Goal: Task Accomplishment & Management: Complete application form

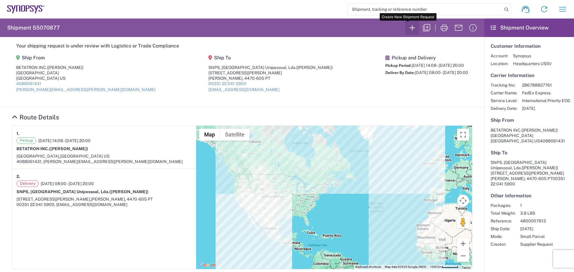
click at [409, 28] on icon "button" at bounding box center [411, 27] width 5 height 5
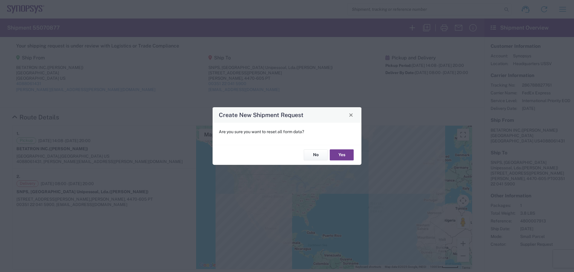
click at [343, 156] on button "Yes" at bounding box center [342, 155] width 24 height 11
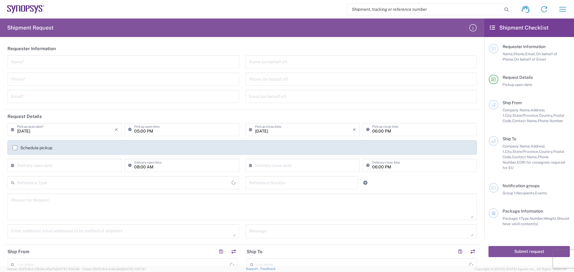
click at [19, 61] on input "text" at bounding box center [123, 61] width 224 height 10
type input "[GEOGRAPHIC_DATA]"
type input "[PERSON_NAME]"
type input "4088061431"
type input "[PERSON_NAME][EMAIL_ADDRESS][PERSON_NAME][DOMAIN_NAME]"
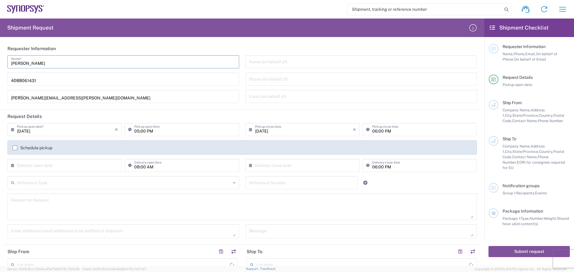
type input "[GEOGRAPHIC_DATA]"
click at [252, 78] on input "tel" at bounding box center [361, 79] width 224 height 10
type input "4088061431"
click at [19, 163] on input "text" at bounding box center [66, 165] width 98 height 10
click at [81, 213] on span "15" at bounding box center [82, 211] width 9 height 8
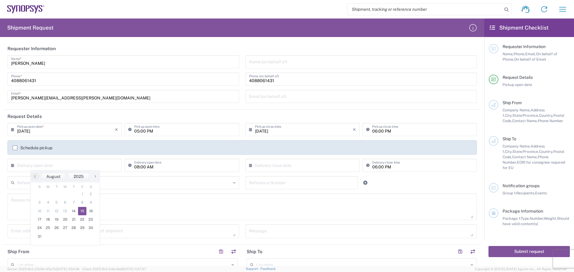
type input "[DATE]"
click at [255, 164] on input "text" at bounding box center [304, 165] width 98 height 10
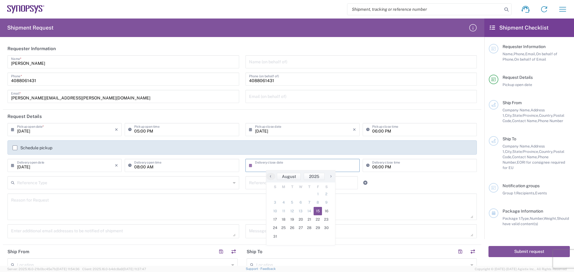
click at [319, 213] on span "15" at bounding box center [318, 211] width 9 height 8
type input "[DATE]"
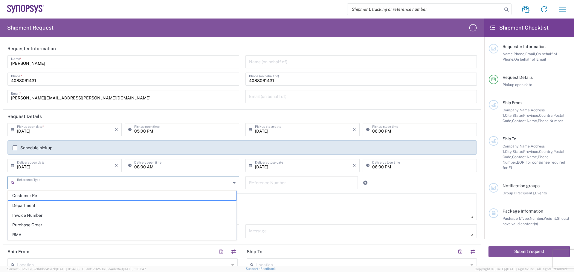
click at [22, 183] on input "text" at bounding box center [124, 182] width 214 height 10
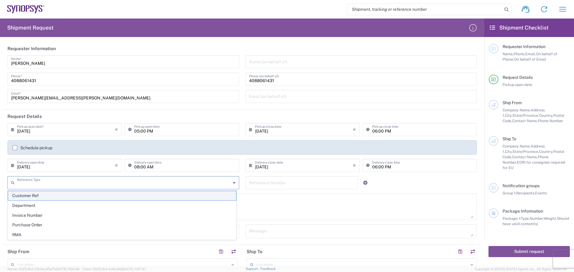
click at [51, 196] on span "Customer Ref" at bounding box center [122, 195] width 228 height 9
type input "Customer Ref"
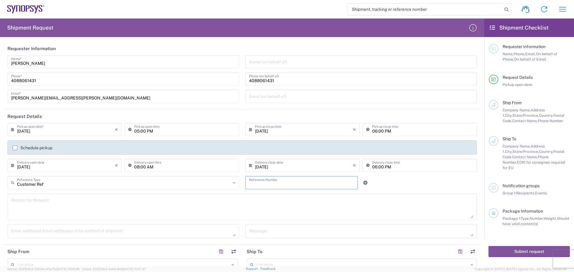
click at [251, 183] on input "text" at bounding box center [302, 182] width 106 height 10
type input "PCIe Gen7 non-CEM ISI Fixture"
click at [12, 201] on textarea at bounding box center [242, 206] width 462 height 23
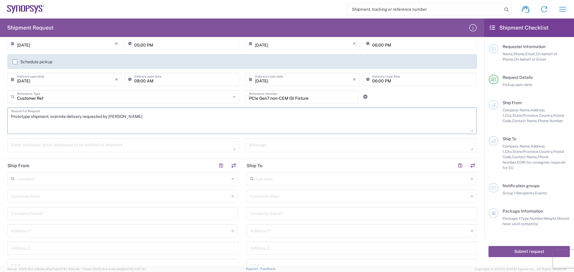
scroll to position [90, 0]
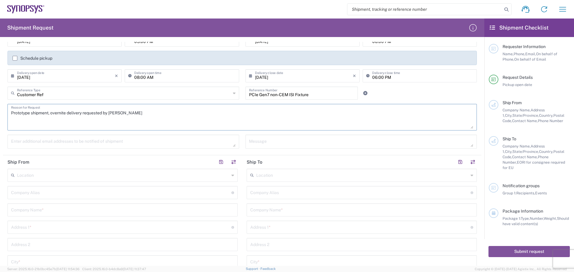
type textarea "Prototype shipment, overnite delivery requested by [PERSON_NAME]"
click at [22, 195] on input "text" at bounding box center [121, 192] width 220 height 10
type input "Betatron Inc."
type input "[PERSON_NAME][EMAIL_ADDRESS][PERSON_NAME][DOMAIN_NAME]"
type input "Betatron Inc."
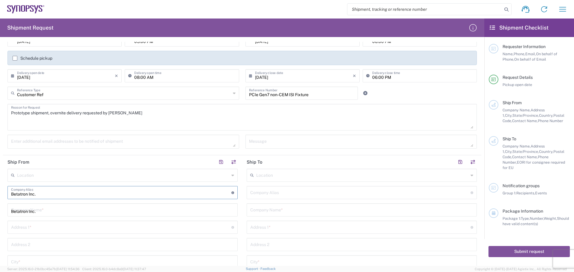
type input "[STREET_ADDRESS]"
type input "[GEOGRAPHIC_DATA][PERSON_NAME]"
type input "[US_STATE]"
type input "[GEOGRAPHIC_DATA]"
type input "95131"
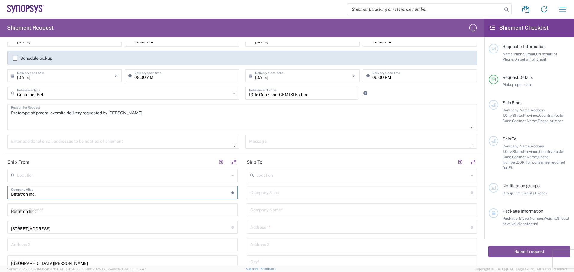
type input "4088061431"
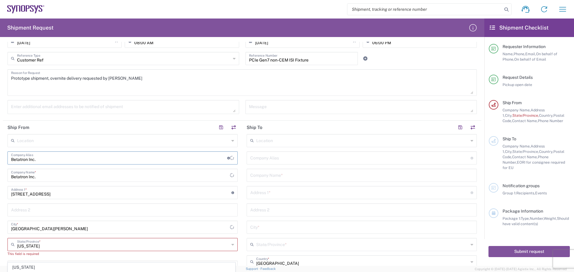
scroll to position [209, 0]
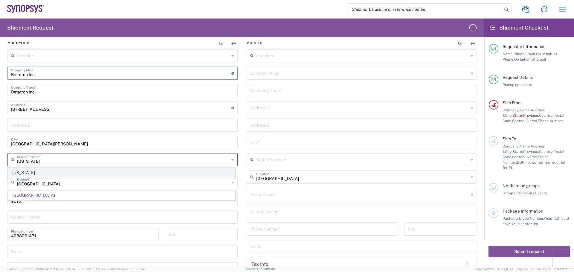
click at [55, 173] on span "[US_STATE]" at bounding box center [121, 172] width 227 height 9
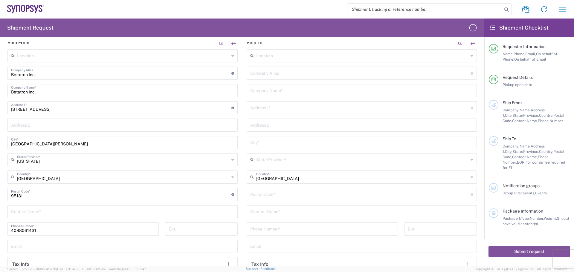
click at [21, 212] on input "text" at bounding box center [122, 211] width 223 height 10
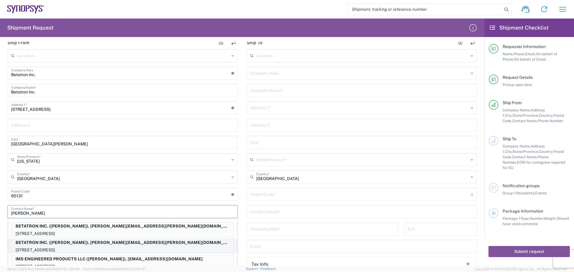
type input "[PERSON_NAME]"
click at [61, 242] on p "BETATRON INC. ([PERSON_NAME]), [PERSON_NAME][EMAIL_ADDRESS][PERSON_NAME][DOMAIN…" at bounding box center [122, 242] width 222 height 7
type input "BETATRON INC."
type input "[GEOGRAPHIC_DATA]"
type input "[US_STATE]"
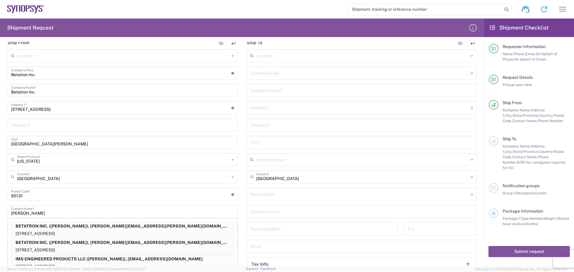
type input "[PERSON_NAME]"
type input "[PERSON_NAME][EMAIL_ADDRESS][PERSON_NAME][DOMAIN_NAME]"
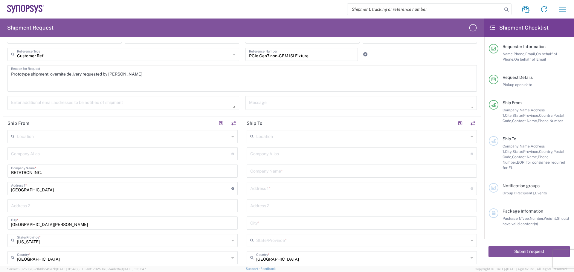
scroll to position [90, 0]
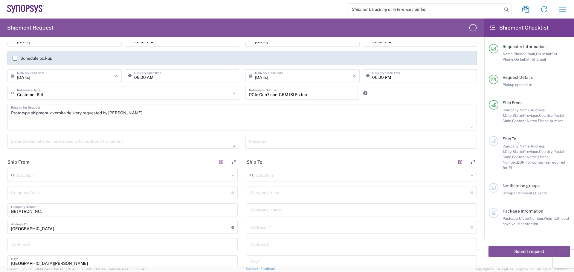
click at [262, 177] on input "text" at bounding box center [362, 175] width 212 height 10
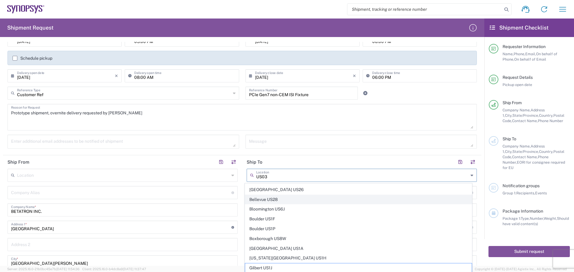
scroll to position [0, 0]
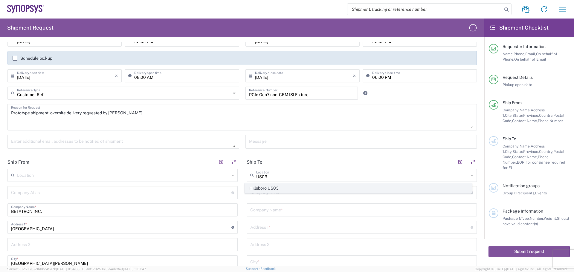
click at [277, 188] on span "Hillsboro US03" at bounding box center [358, 188] width 227 height 9
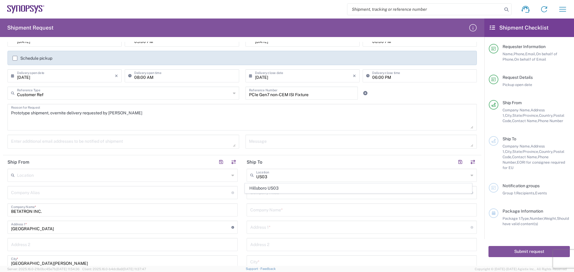
type input "Hillsboro US03"
type input "Synopsys Inc"
type input "[STREET_ADDRESS][PERSON_NAME]"
type input "Suite 400"
type input "Hillsboro"
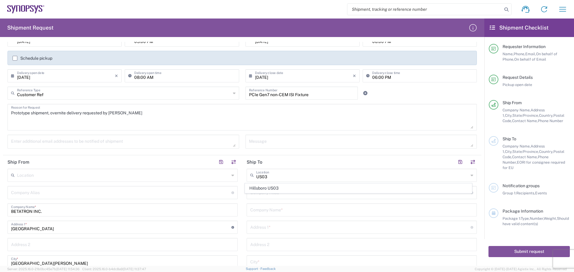
type input "[US_STATE]"
type input "97124"
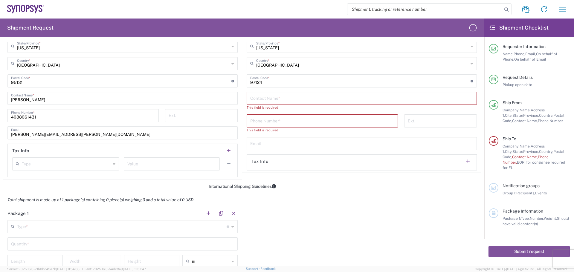
scroll to position [269, 0]
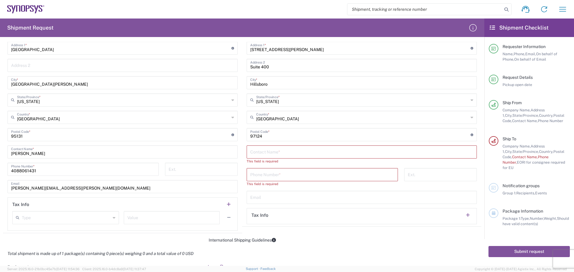
click at [251, 151] on input "text" at bounding box center [361, 151] width 223 height 10
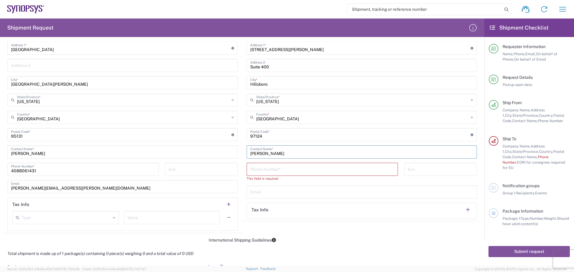
click at [258, 153] on input "[PERSON_NAME]" at bounding box center [361, 151] width 223 height 10
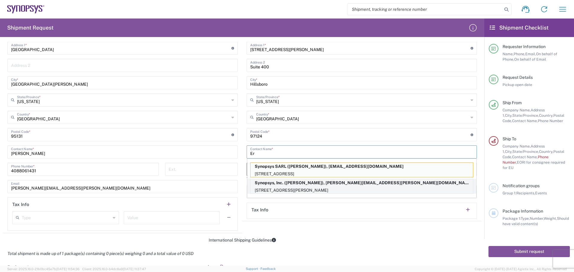
type input "Er"
click at [292, 184] on p "Synopsys, Inc. ([PERSON_NAME]), [PERSON_NAME][EMAIL_ADDRESS][PERSON_NAME][DOMAI…" at bounding box center [361, 182] width 222 height 7
type input "Synopsys Hillsboro"
type input "Synopsys, Inc."
type input "[STREET_ADDRESS][PERSON_NAME]"
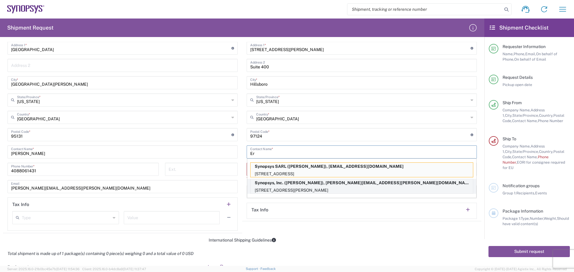
type input "[PERSON_NAME]"
type input "5038808195"
type input "[PERSON_NAME][EMAIL_ADDRESS][PERSON_NAME][DOMAIN_NAME]"
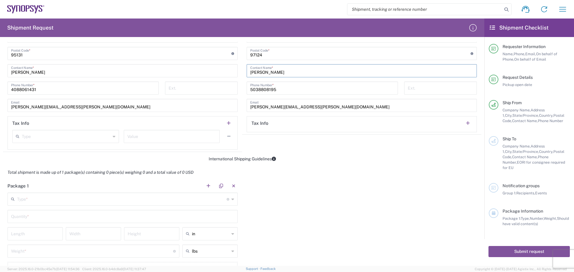
scroll to position [359, 0]
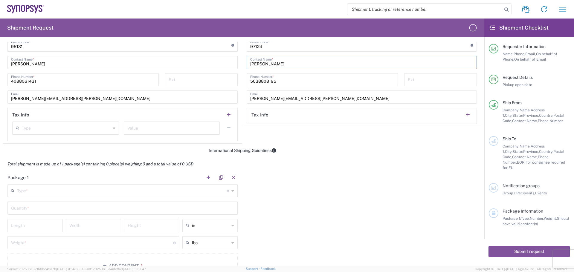
click at [36, 190] on input "text" at bounding box center [122, 190] width 210 height 10
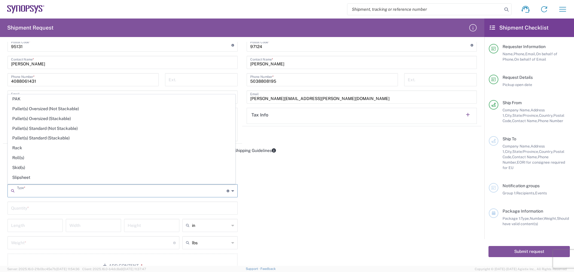
scroll to position [283, 0]
click at [52, 140] on span "Small Box" at bounding box center [121, 139] width 227 height 9
type input "Small Box"
type input "12.25"
type input "11"
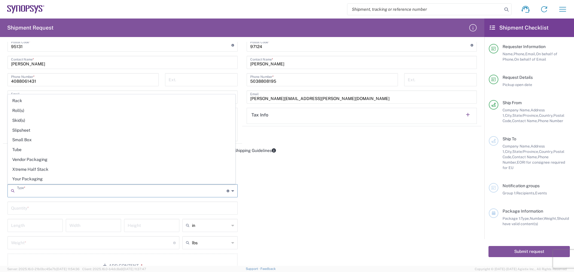
type input "1.5"
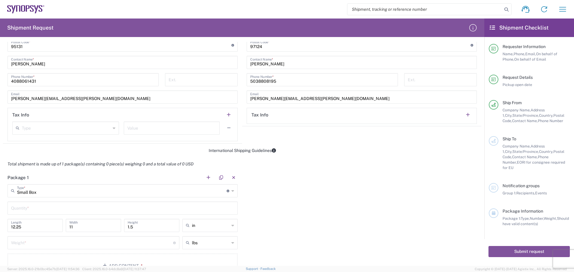
click at [32, 209] on input "text" at bounding box center [122, 208] width 223 height 10
type input "1"
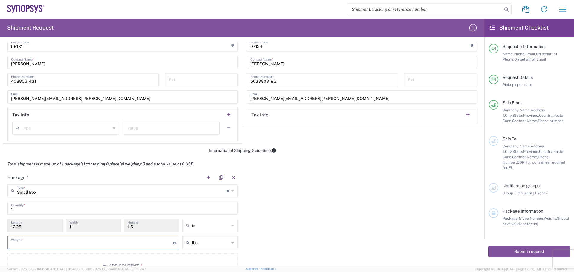
click at [23, 241] on input "number" at bounding box center [92, 242] width 162 height 10
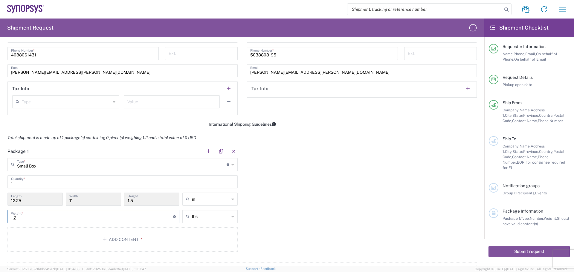
scroll to position [418, 0]
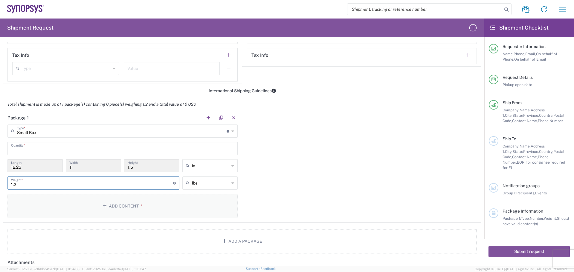
type input "1.2"
click at [117, 205] on button "Add Content *" at bounding box center [122, 206] width 230 height 25
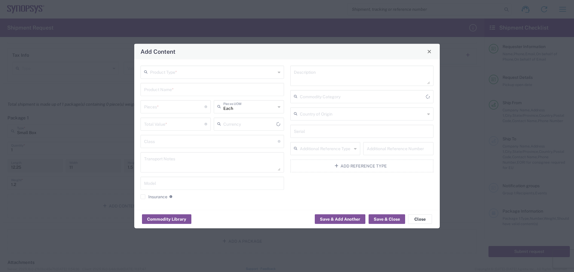
type input "US Dollar"
click at [192, 73] on input "text" at bounding box center [213, 71] width 126 height 10
click at [185, 97] on span "General Commodity" at bounding box center [212, 94] width 142 height 9
type input "General Commodity"
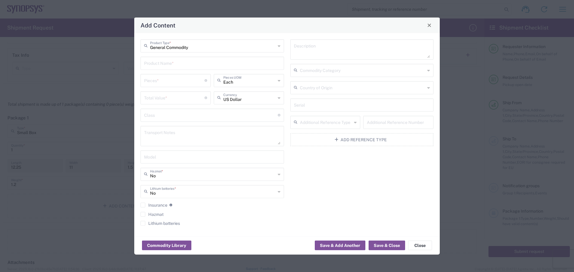
click at [149, 64] on input "text" at bounding box center [212, 62] width 136 height 10
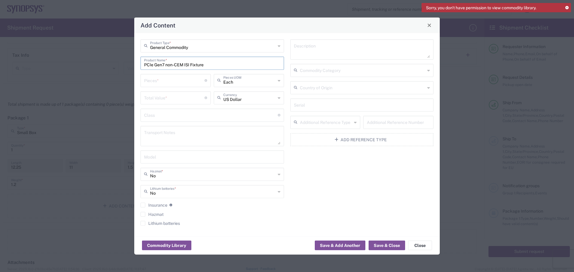
type input "PCIe Gen7 non-CEM ISI Fixture"
click at [149, 79] on input "number" at bounding box center [174, 80] width 60 height 10
type input "1"
drag, startPoint x: 145, startPoint y: 97, endPoint x: 160, endPoint y: 101, distance: 15.8
click at [146, 98] on input "number" at bounding box center [174, 97] width 60 height 10
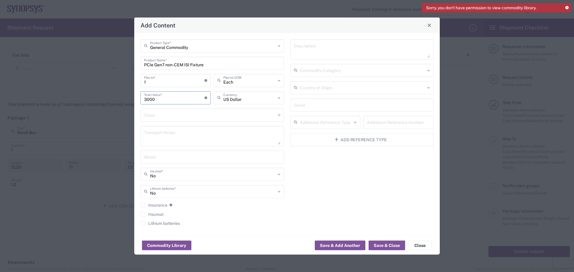
type input "3000"
click at [428, 87] on icon at bounding box center [428, 88] width 3 height 10
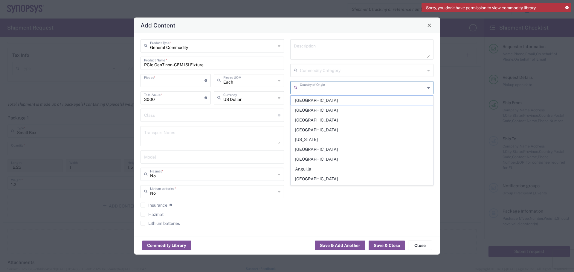
click at [352, 88] on input "text" at bounding box center [363, 87] width 126 height 10
type input "[GEOGRAPHIC_DATA]"
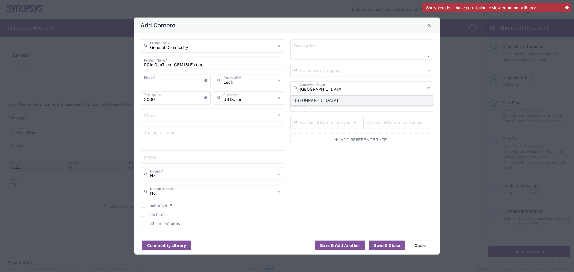
click at [355, 103] on span "[GEOGRAPHIC_DATA]" at bounding box center [362, 100] width 142 height 9
click at [389, 244] on button "Save & Close" at bounding box center [387, 246] width 36 height 10
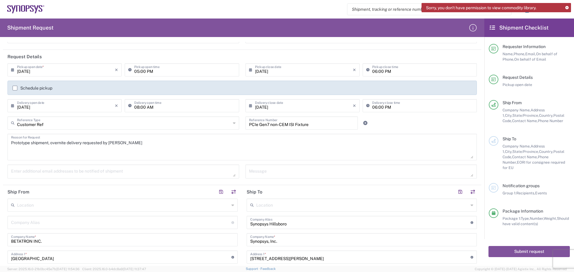
scroll to position [239, 0]
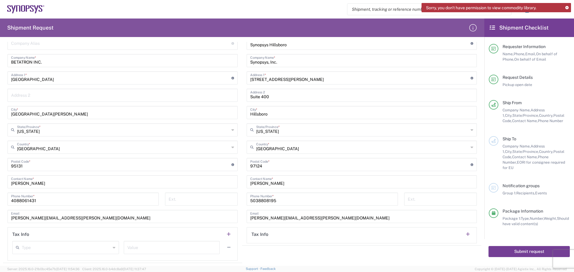
click at [530, 247] on button "Submit request" at bounding box center [528, 251] width 81 height 11
